Goal: Information Seeking & Learning: Find specific fact

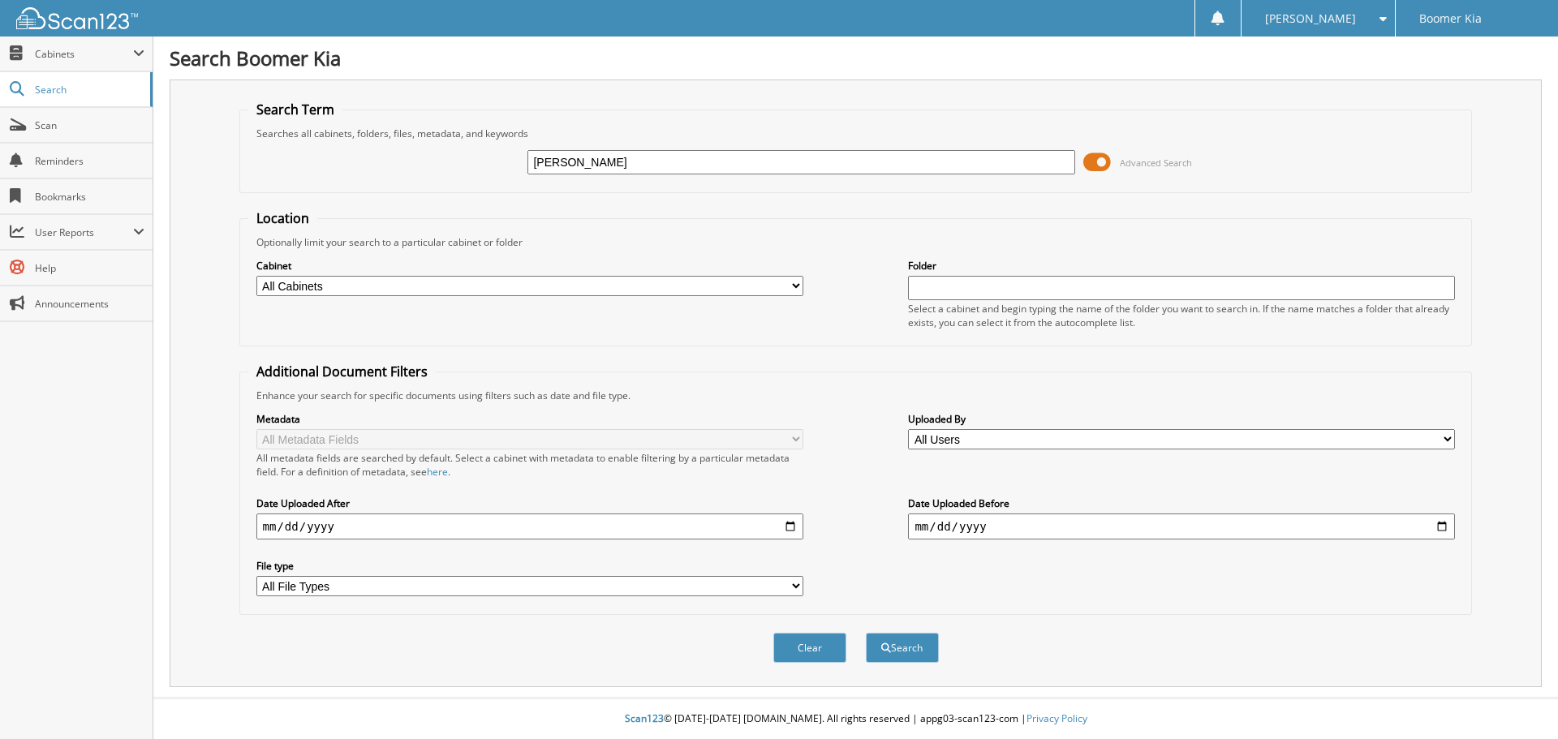
type input "[PERSON_NAME]"
click at [866, 633] on button "Search" at bounding box center [902, 648] width 73 height 30
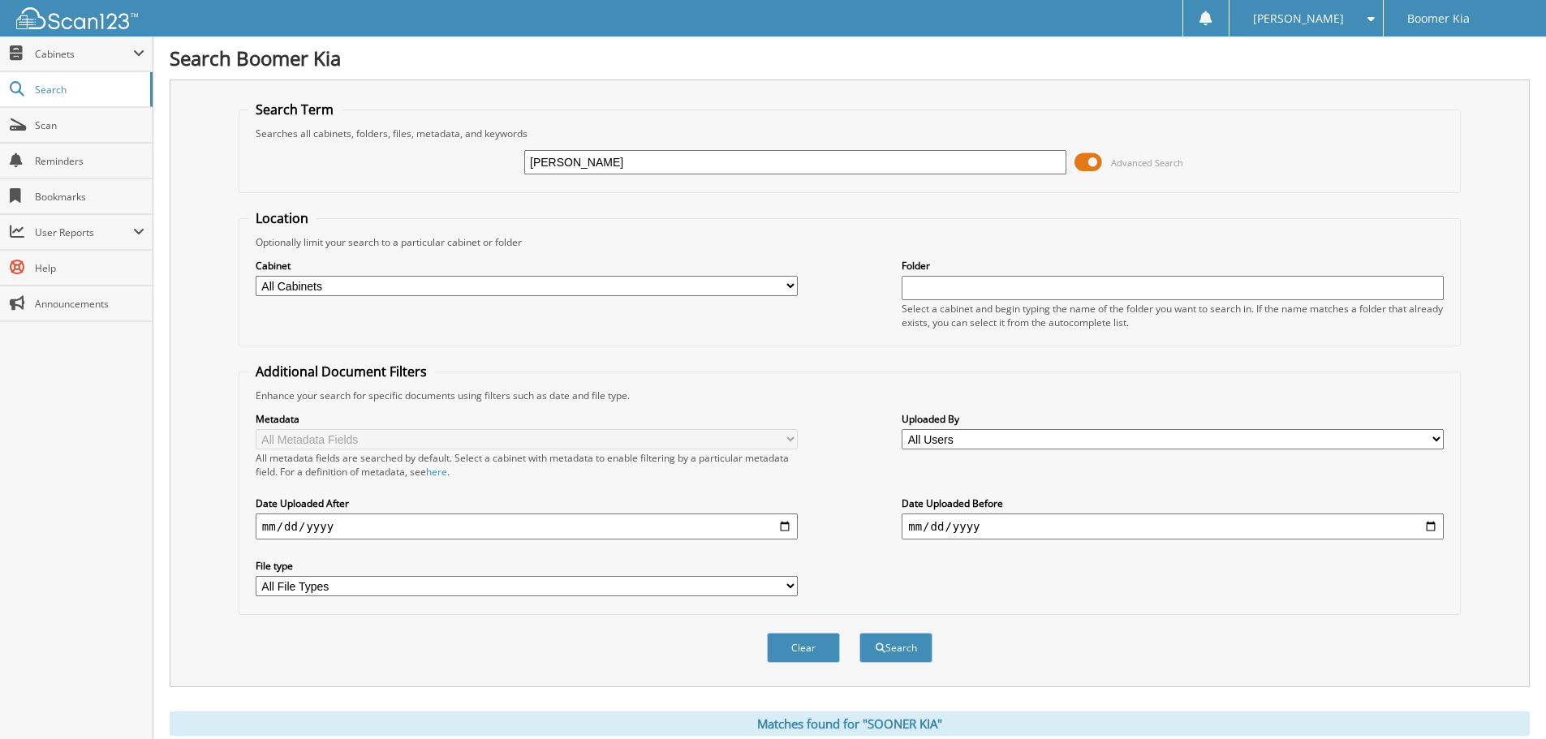
click at [815, 87] on div "Search Term Searches all cabinets, folders, files, metadata, and keywords [PERS…" at bounding box center [850, 384] width 1360 height 608
click at [705, 170] on input "[PERSON_NAME]" at bounding box center [795, 162] width 542 height 24
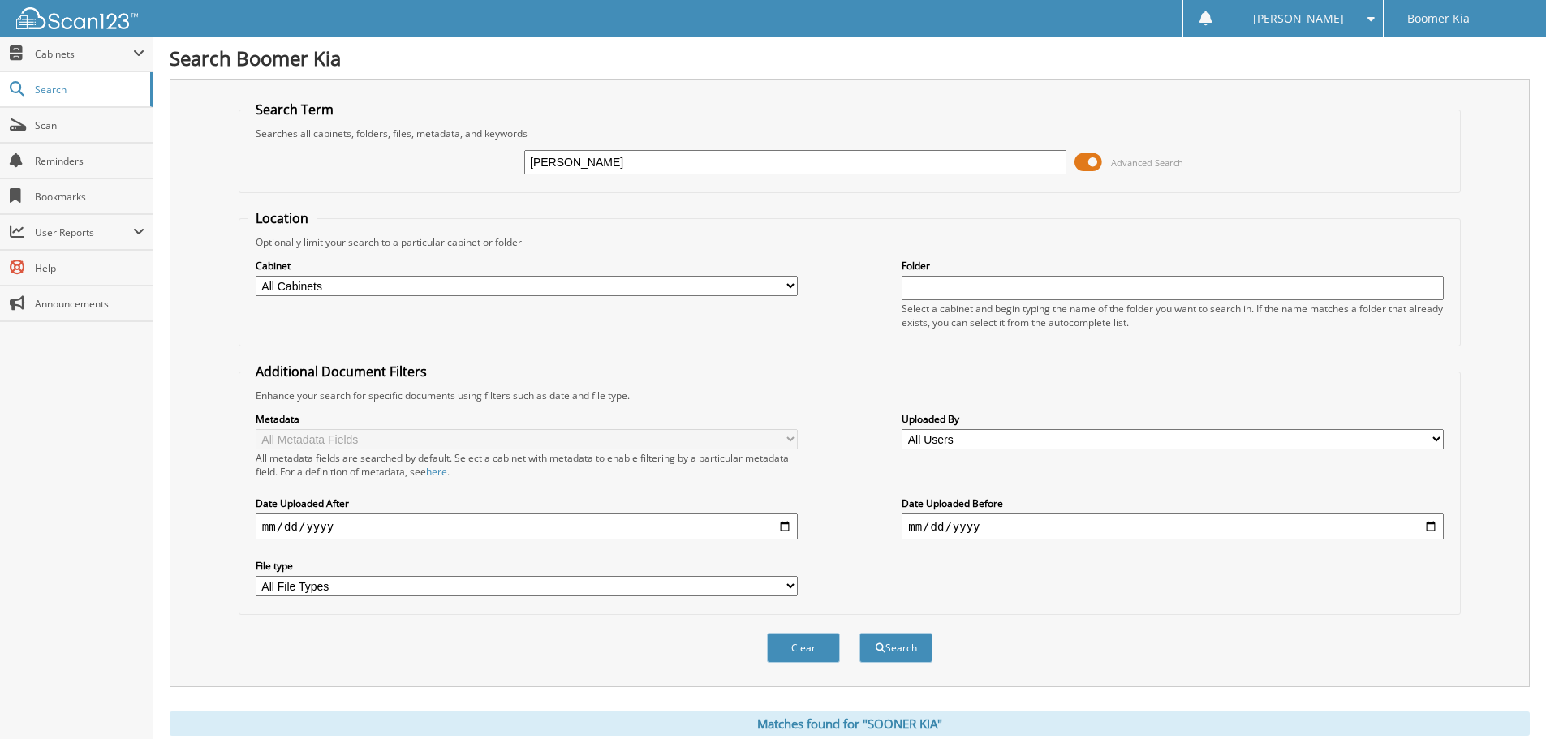
click at [705, 171] on input "[PERSON_NAME]" at bounding box center [795, 162] width 542 height 24
click at [792, 282] on select "All Cabinets PARTS SERVICE RO Needs Filing" at bounding box center [527, 286] width 542 height 20
select select "40227"
click at [256, 276] on select "All Cabinets PARTS SERVICE RO Needs Filing" at bounding box center [527, 286] width 542 height 20
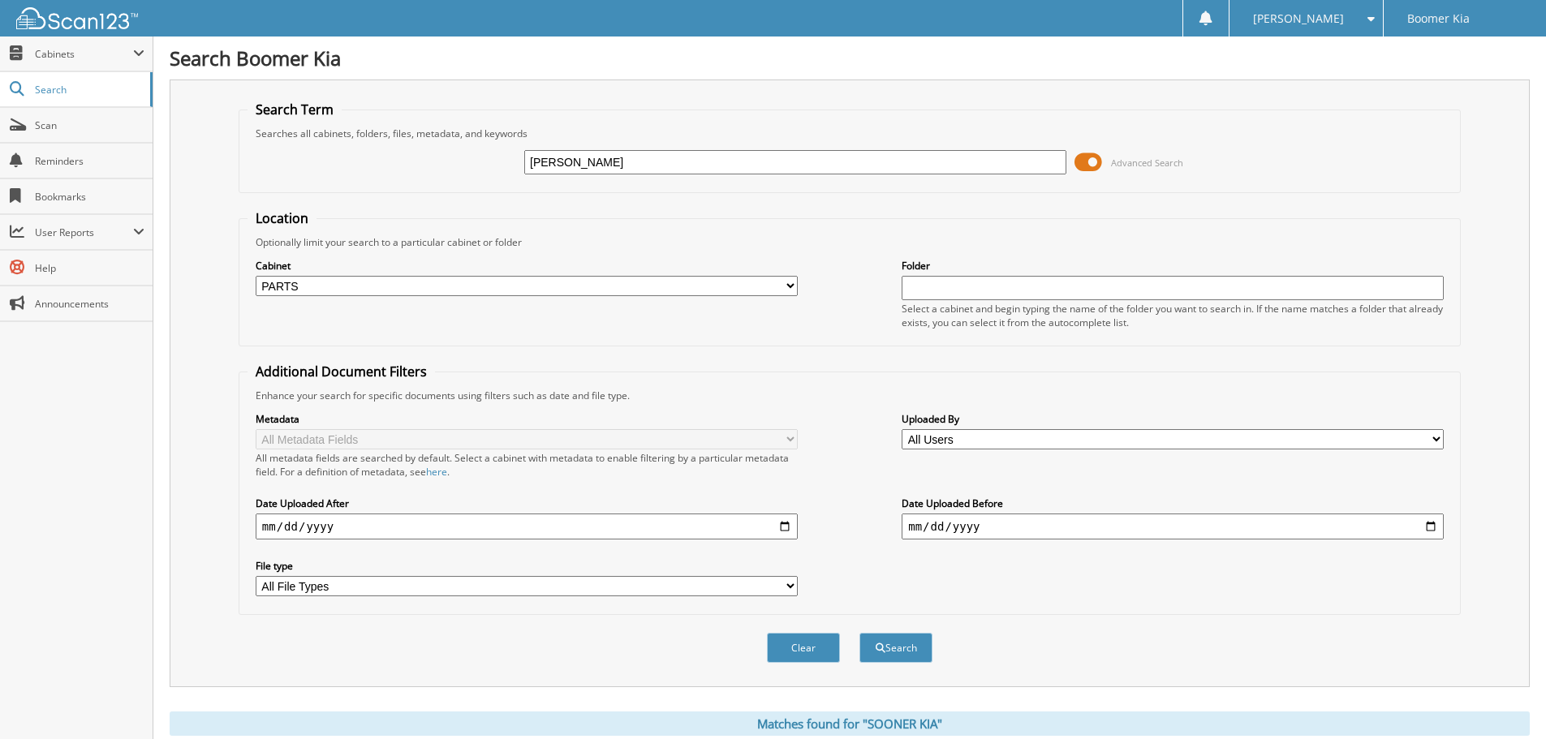
click at [678, 179] on div "[PERSON_NAME] Advanced Search" at bounding box center [849, 162] width 1204 height 44
click at [660, 172] on input "[PERSON_NAME]" at bounding box center [795, 162] width 542 height 24
type input "[PERSON_NAME] KIA"
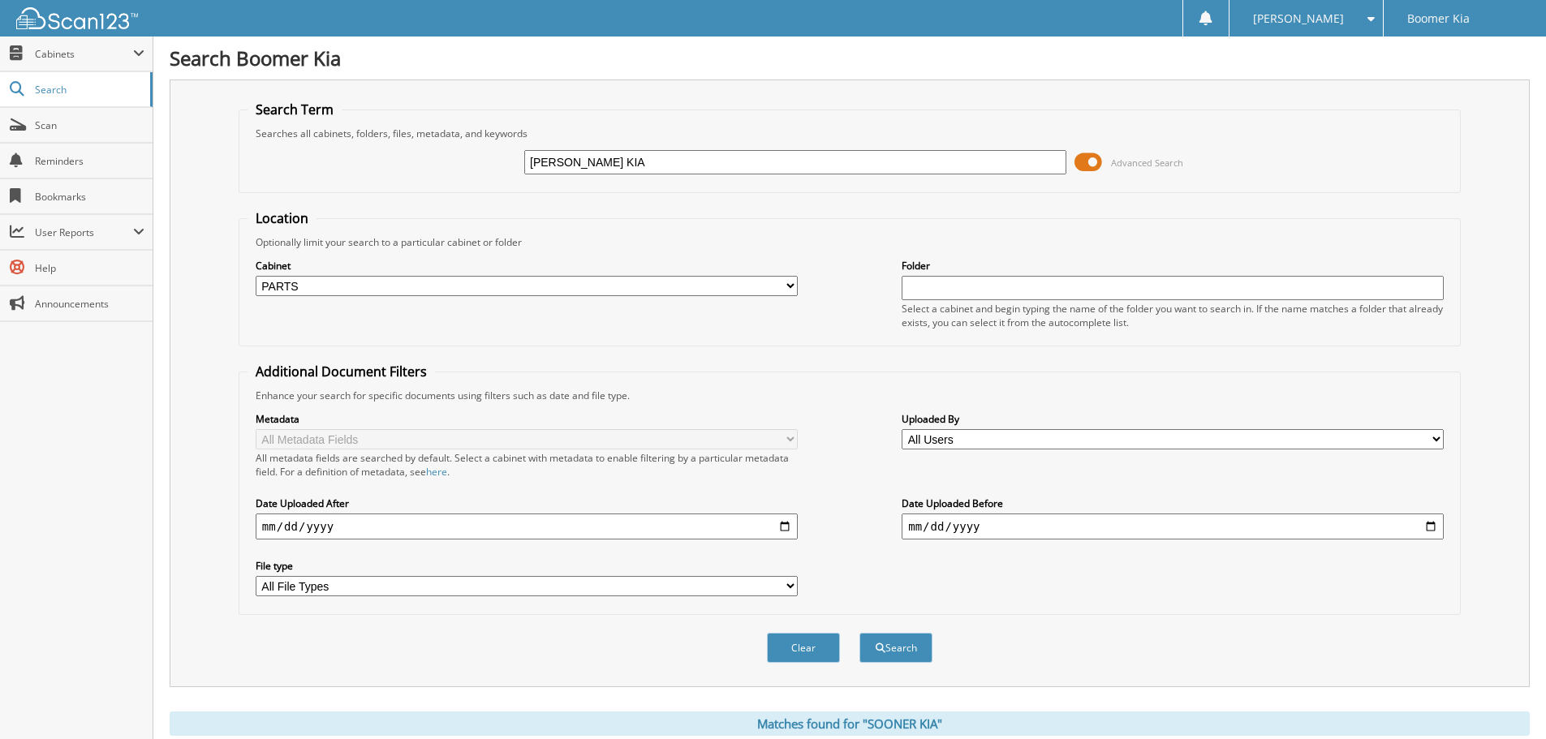
click at [859, 633] on button "Search" at bounding box center [895, 648] width 73 height 30
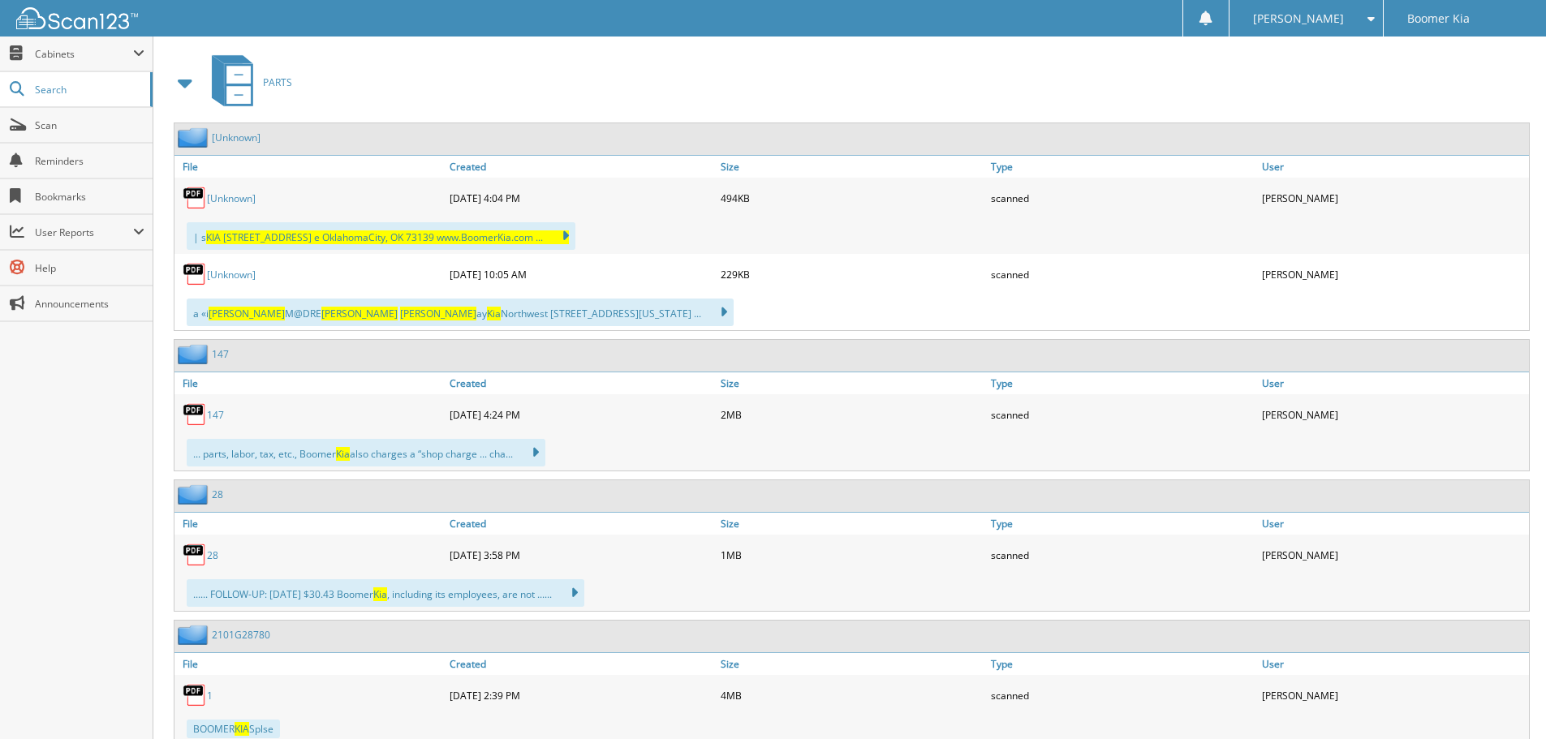
scroll to position [730, 0]
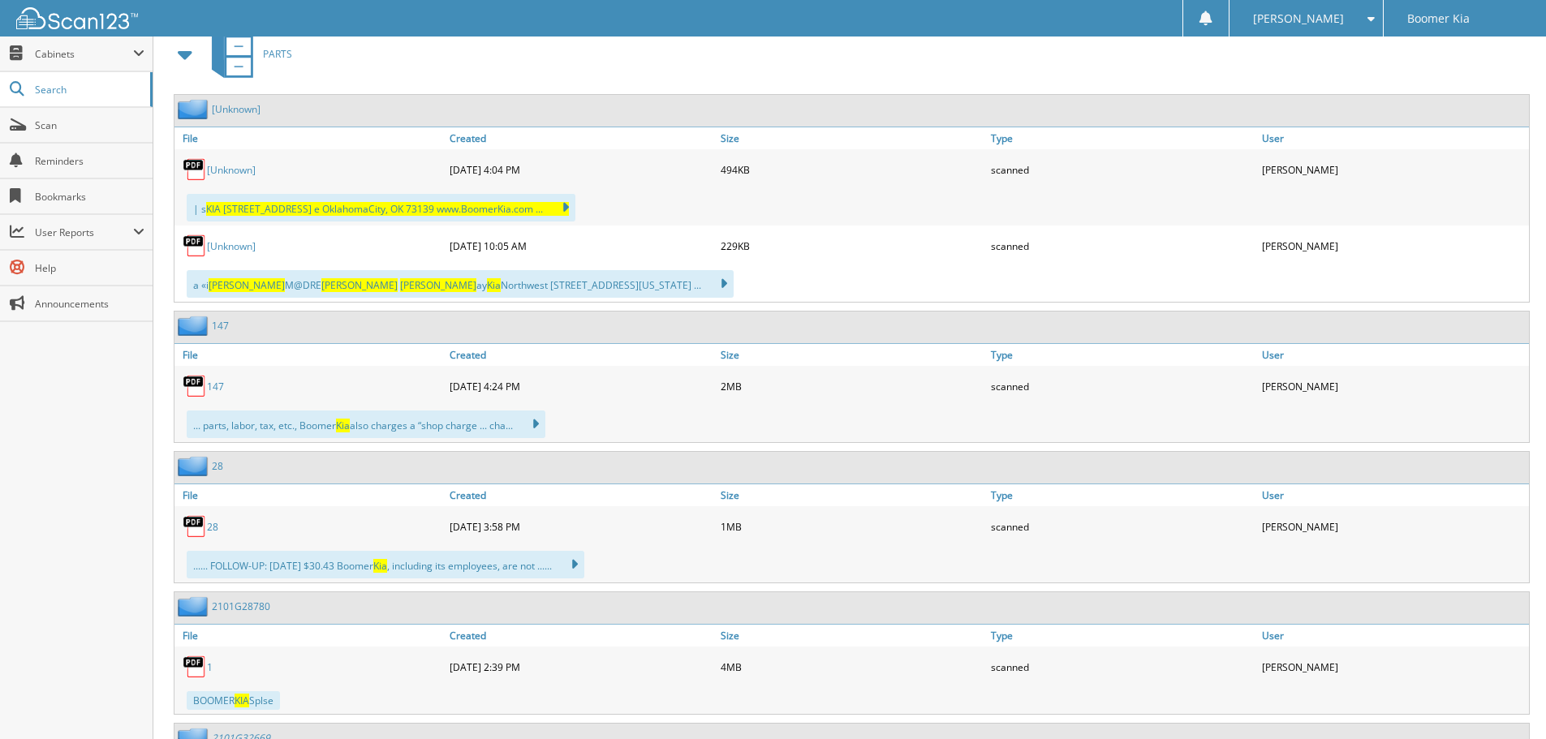
click at [236, 171] on link "[Unknown]" at bounding box center [231, 170] width 49 height 14
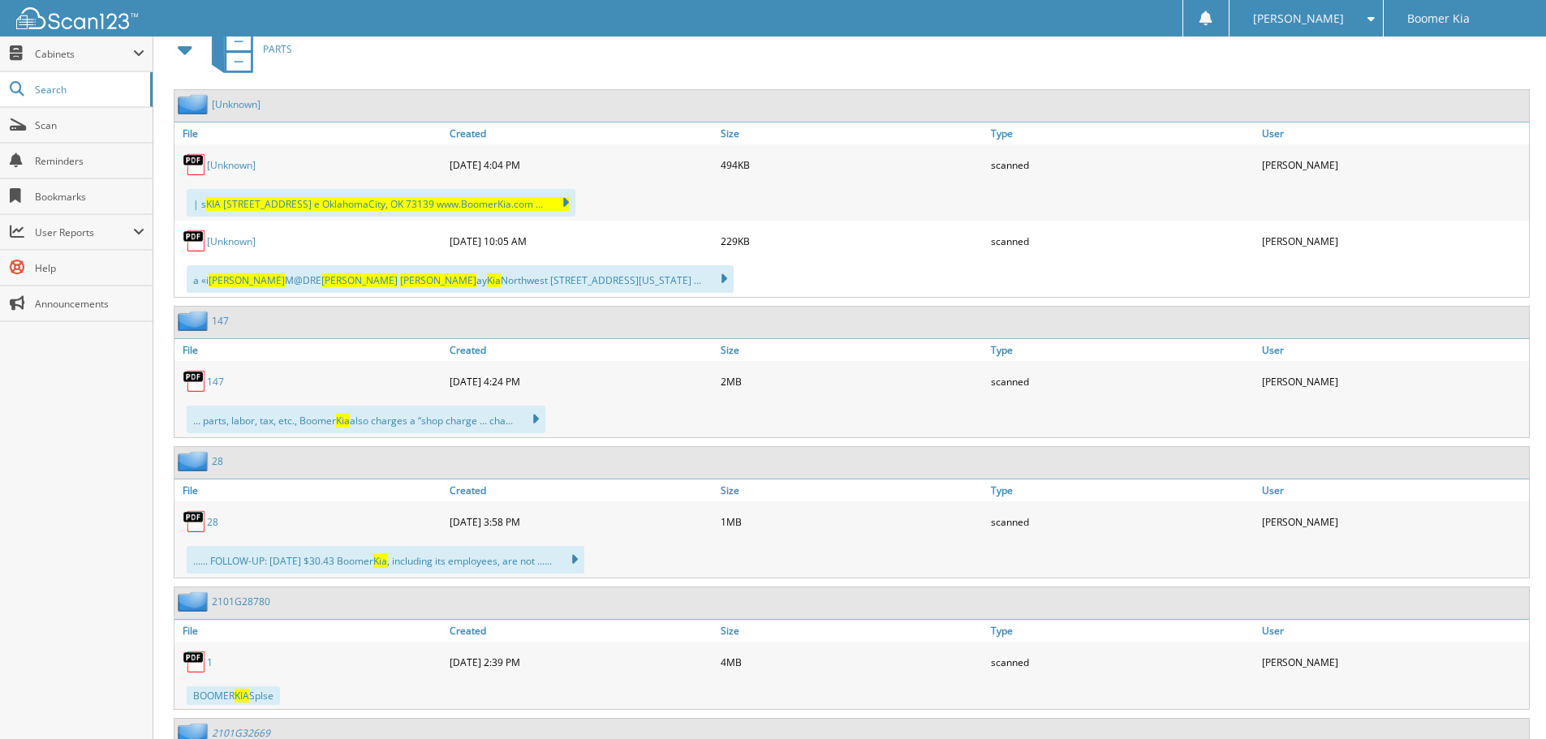
scroll to position [811, 0]
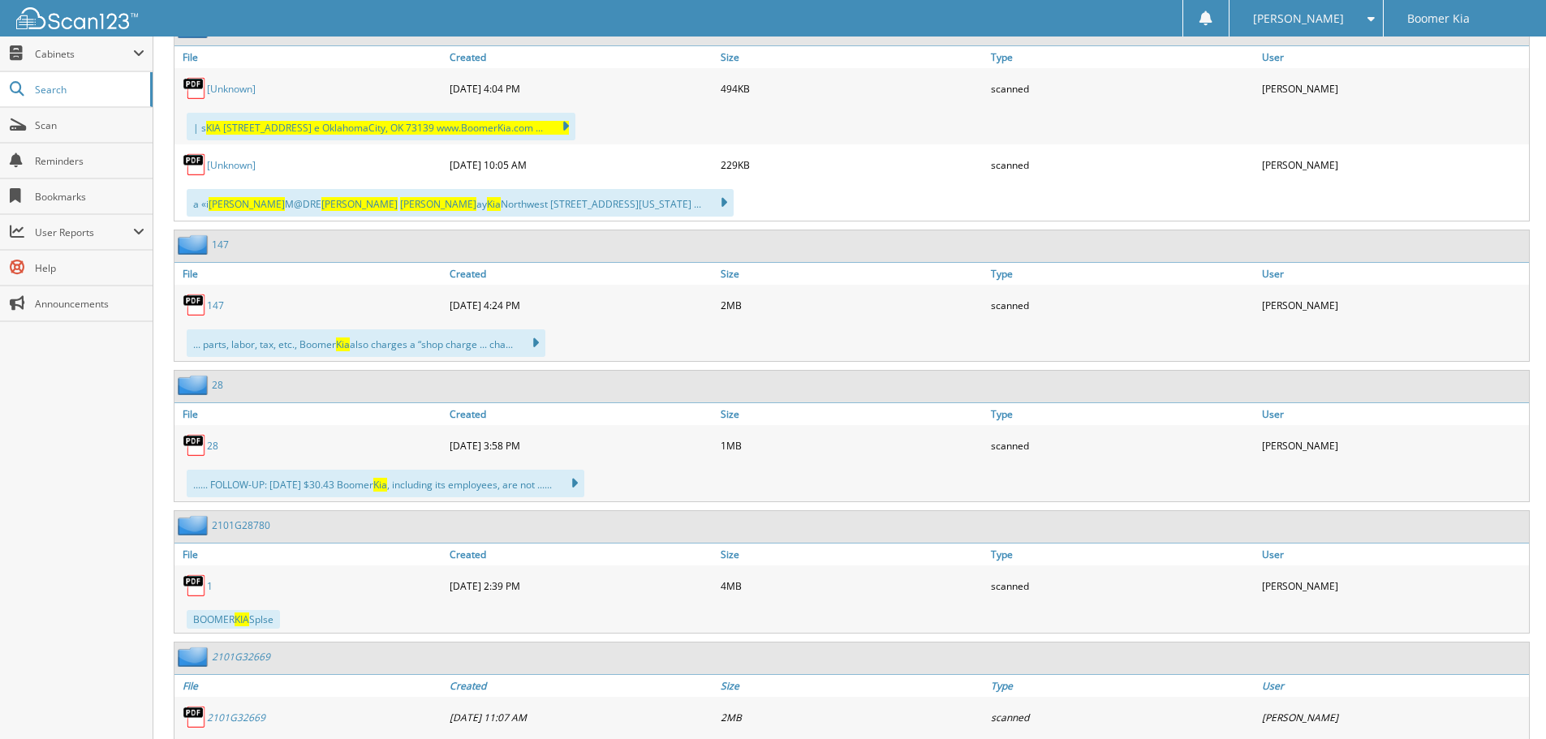
click at [240, 168] on link "[Unknown]" at bounding box center [231, 165] width 49 height 14
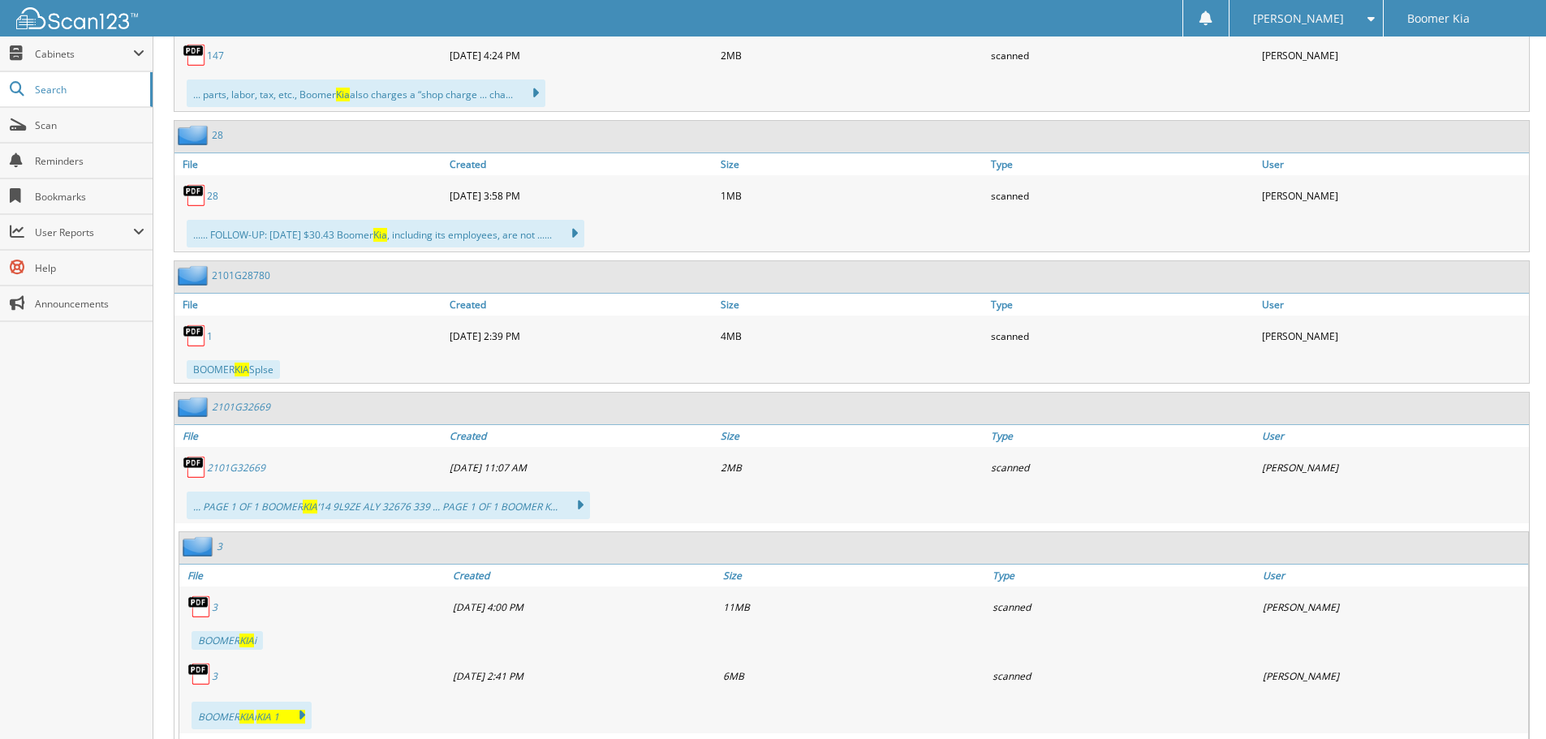
scroll to position [1298, 0]
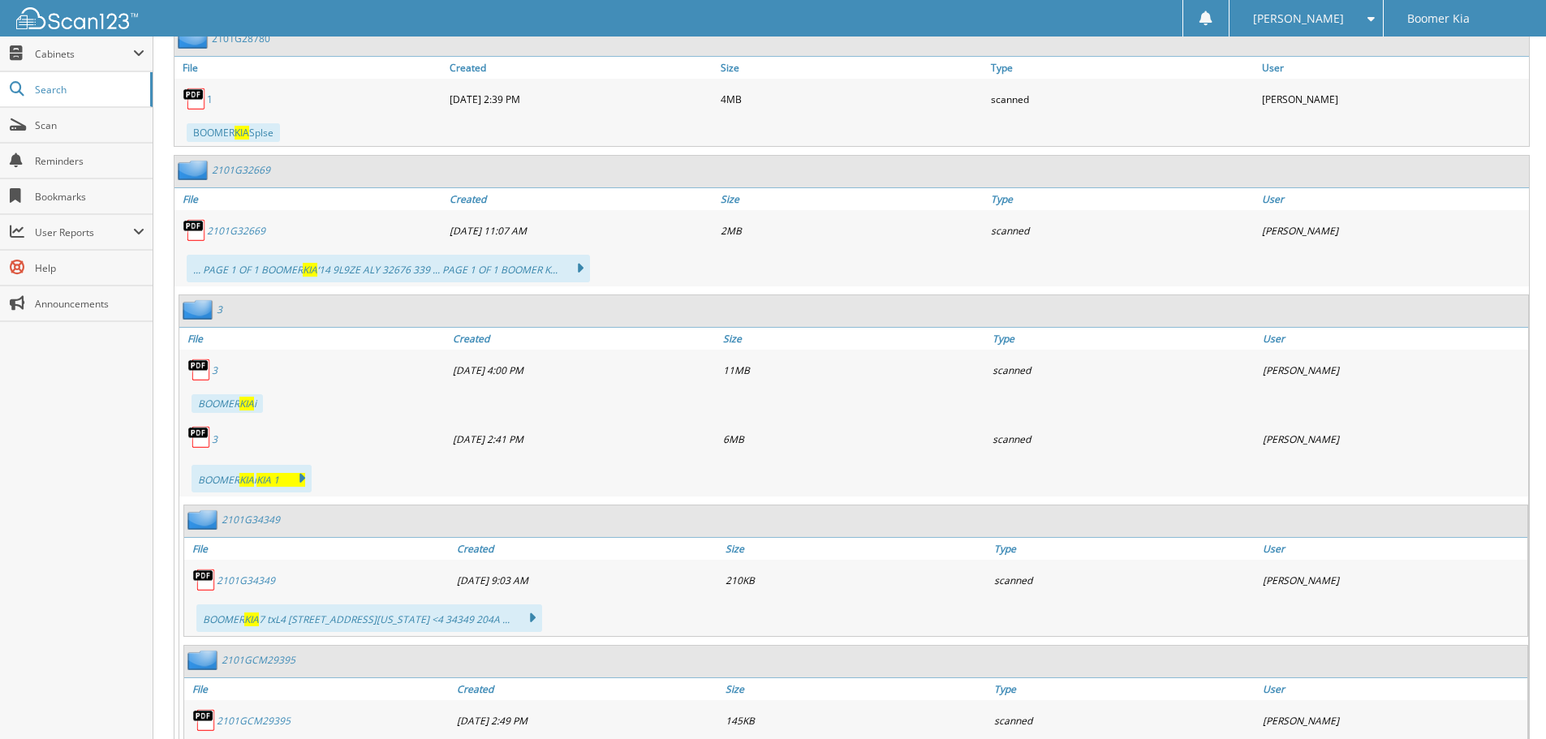
click at [214, 377] on link "3" at bounding box center [215, 370] width 6 height 14
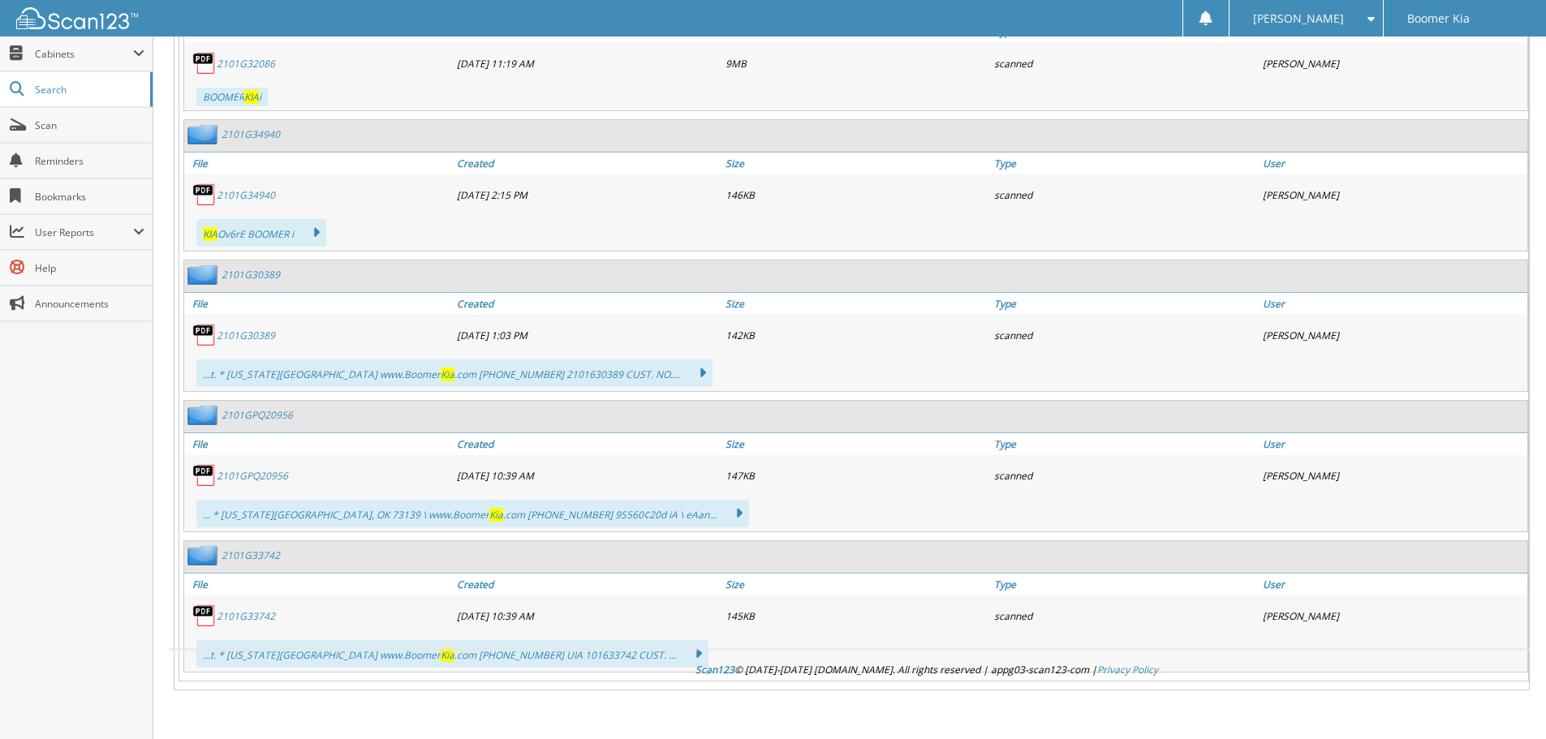
scroll to position [3527, 0]
click at [256, 478] on link "2101GPQ20956" at bounding box center [252, 476] width 71 height 14
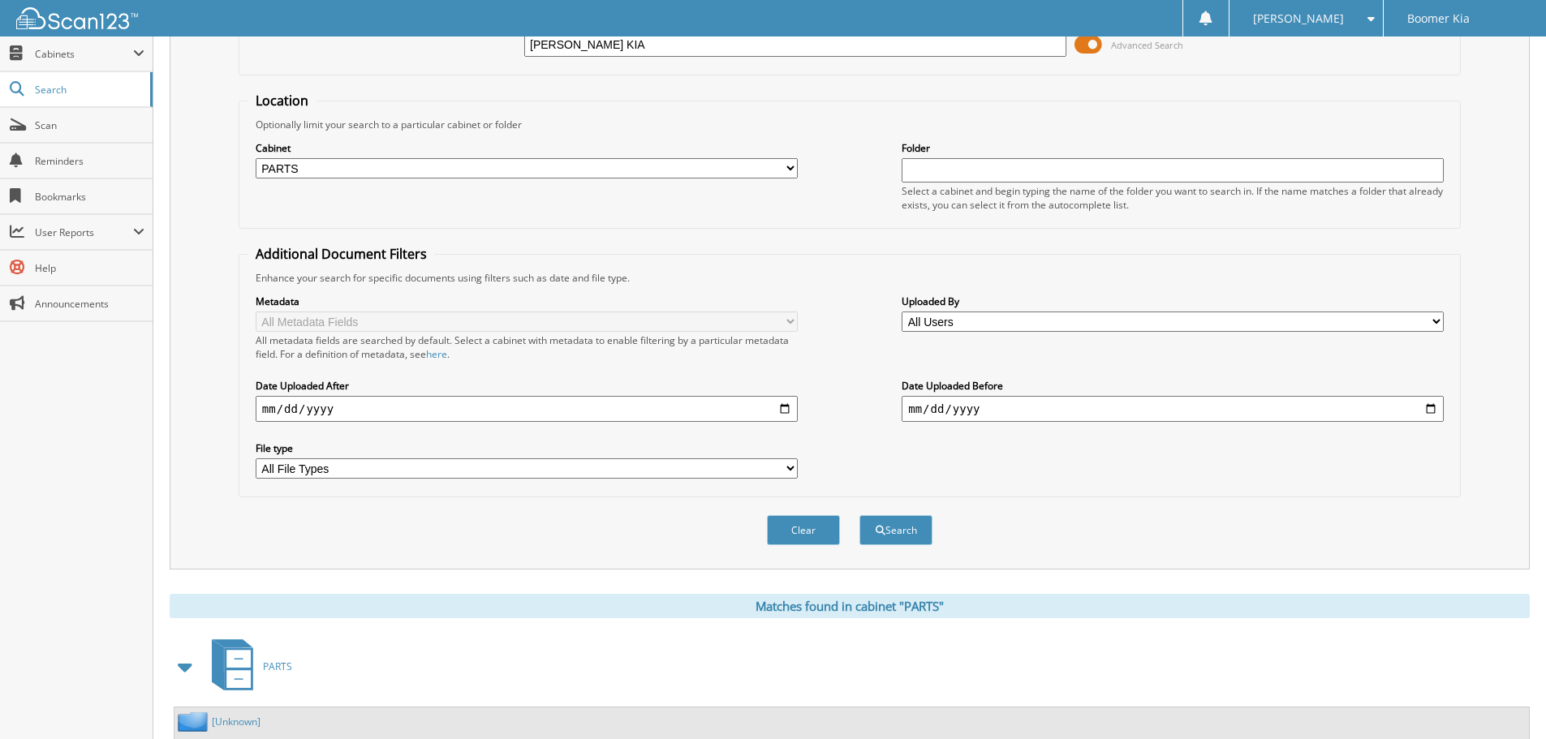
scroll to position [0, 0]
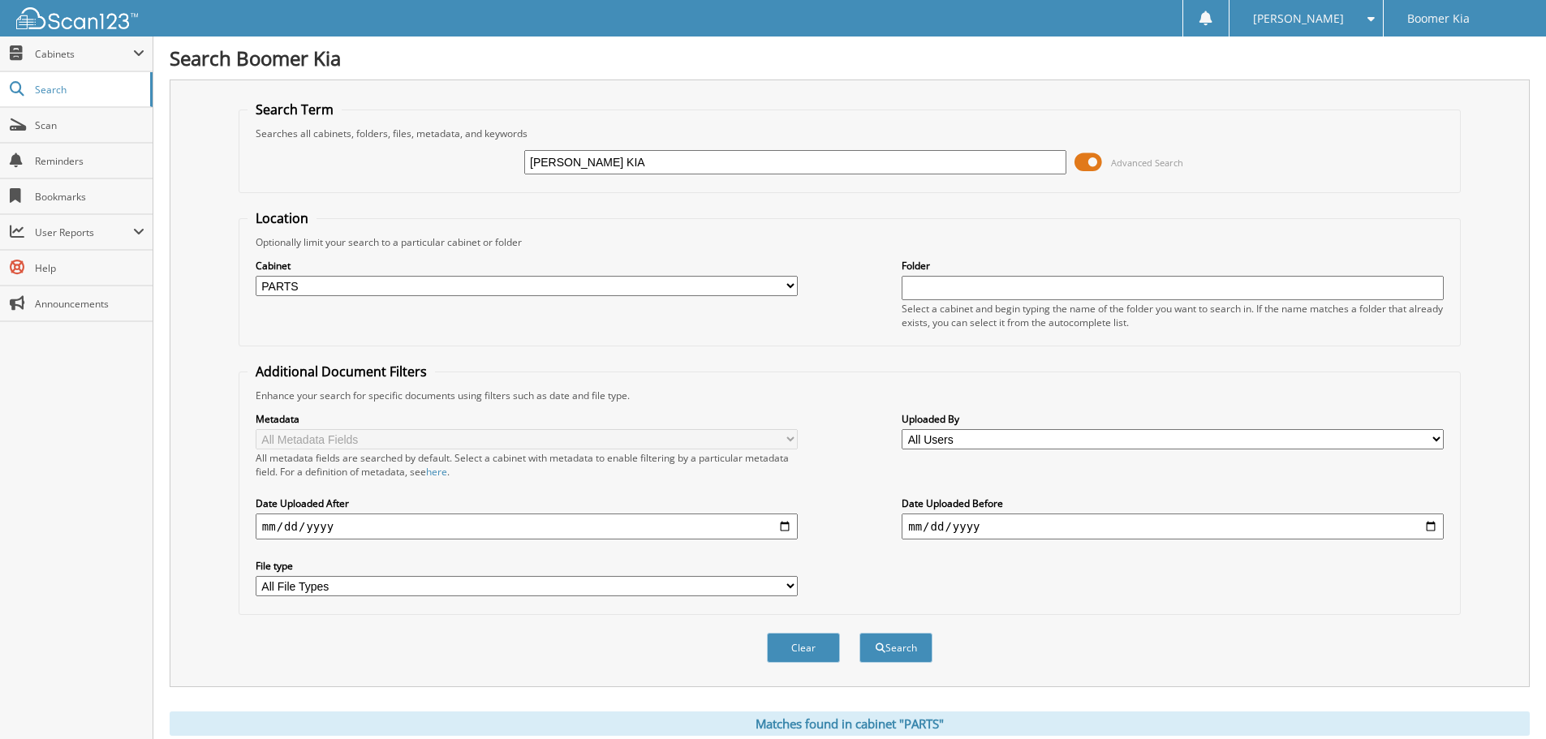
click at [670, 160] on input "[PERSON_NAME] KIA" at bounding box center [795, 162] width 542 height 24
type input "[PERSON_NAME]"
click at [921, 652] on button "Search" at bounding box center [895, 648] width 73 height 30
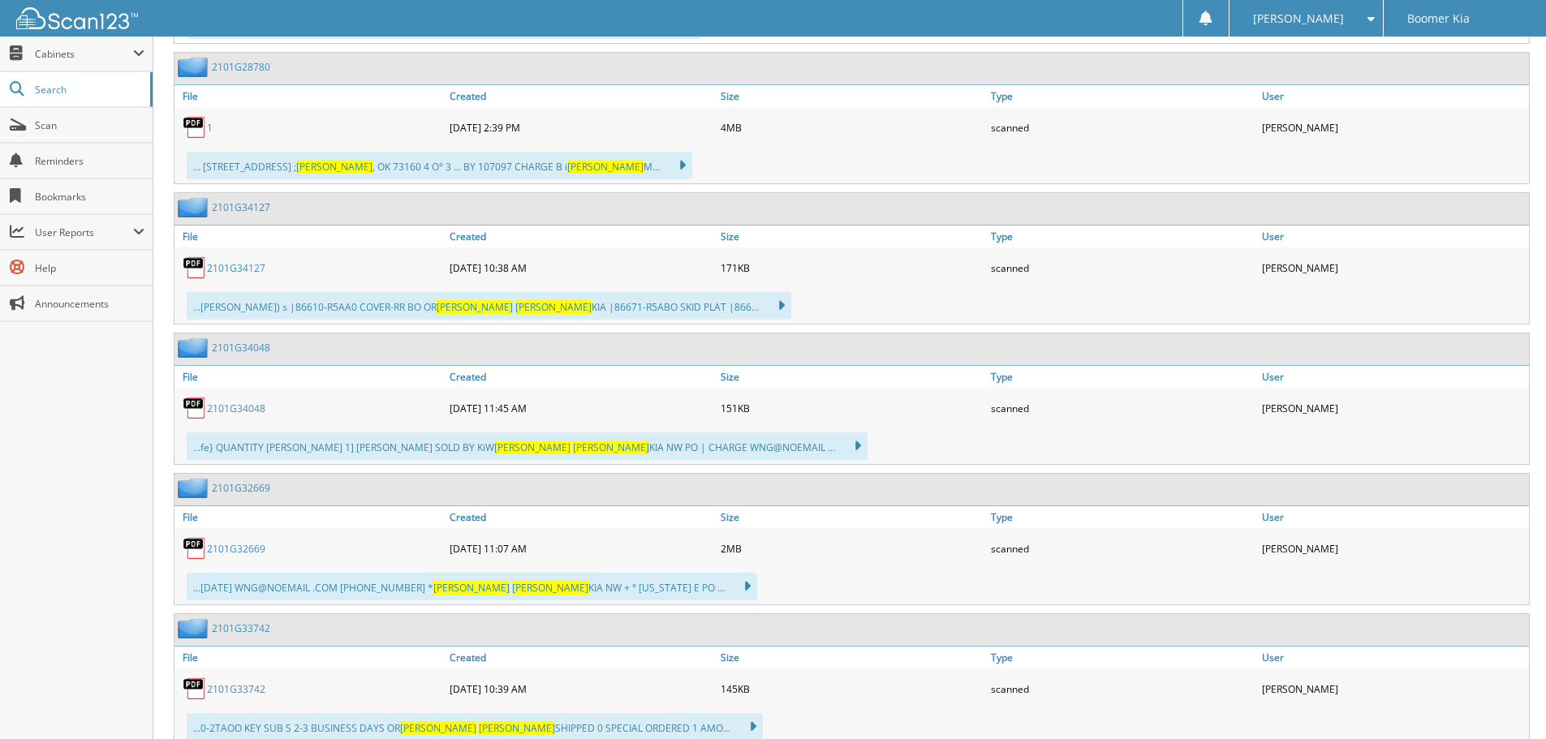
scroll to position [1542, 0]
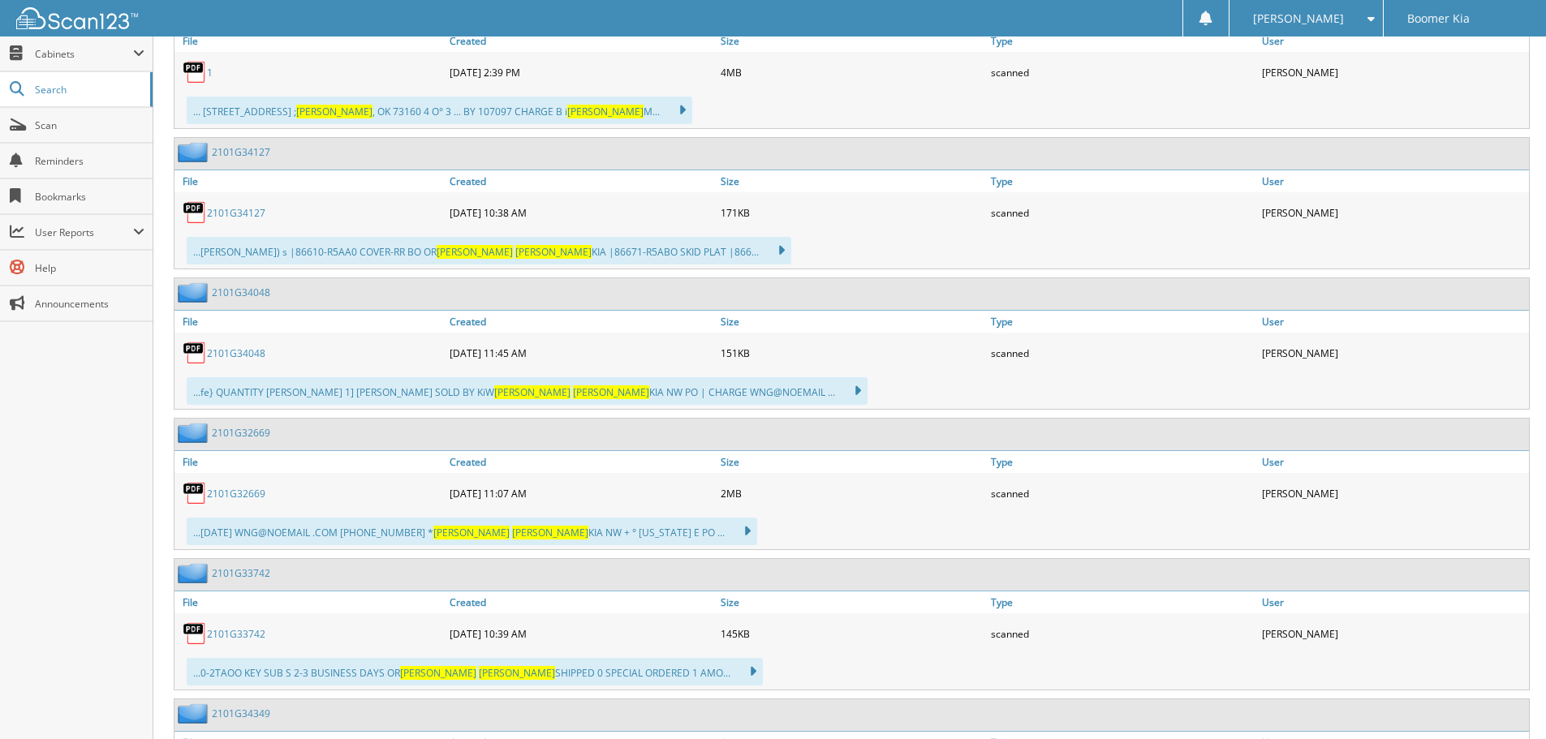
click at [229, 212] on link "2101G34127" at bounding box center [236, 213] width 58 height 14
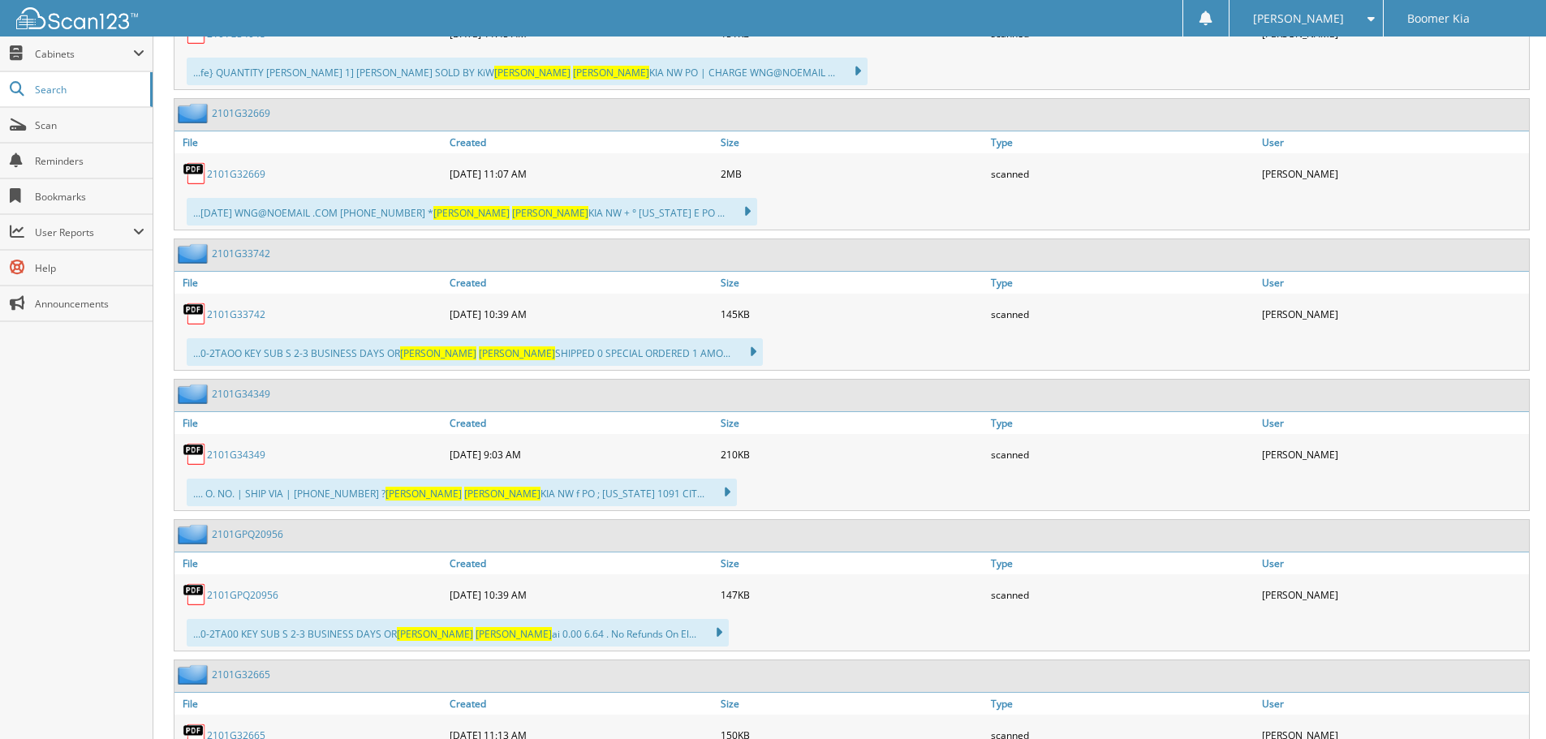
scroll to position [1866, 0]
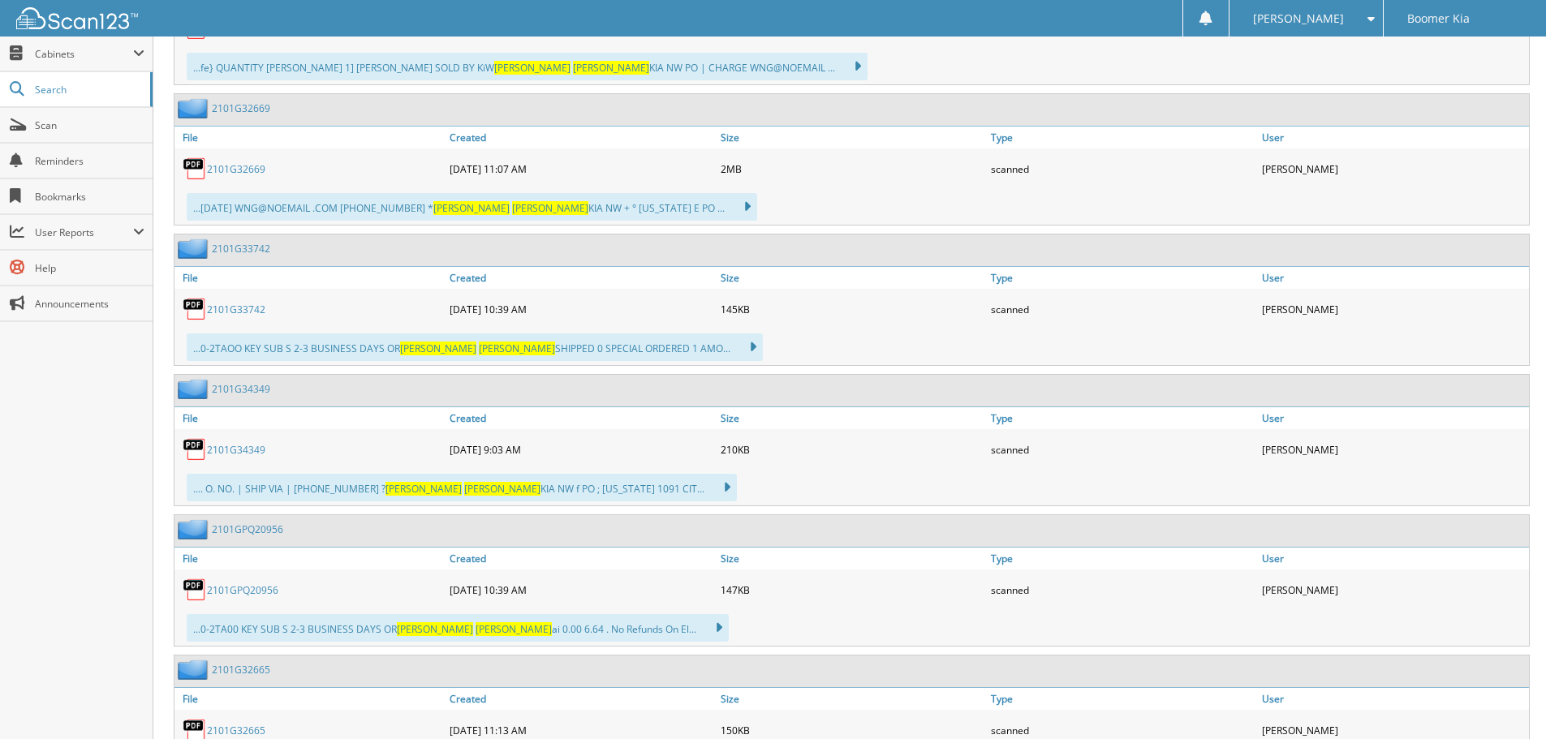
click at [248, 162] on link "2101G32669" at bounding box center [236, 169] width 58 height 14
